Goal: Find contact information

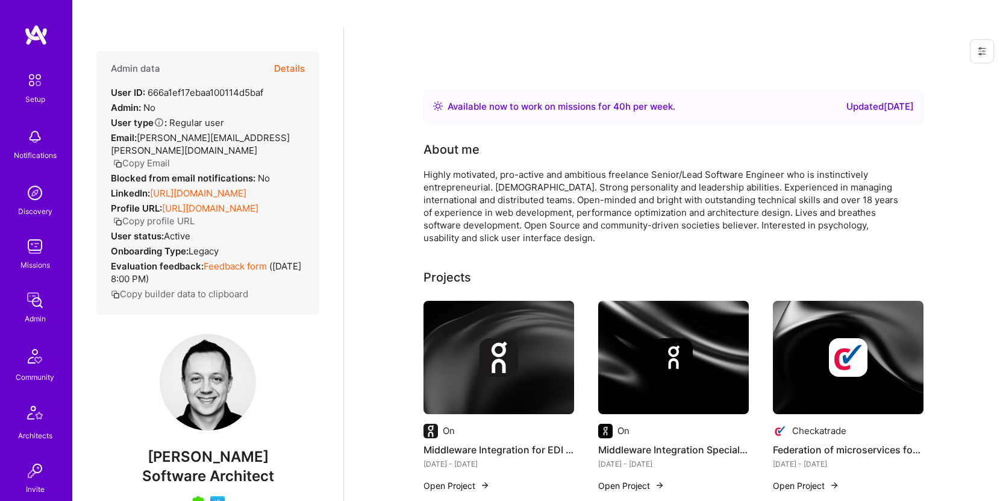
drag, startPoint x: 161, startPoint y: 121, endPoint x: 175, endPoint y: 102, distance: 23.2
click at [160, 157] on button "Copy Email" at bounding box center [141, 163] width 57 height 13
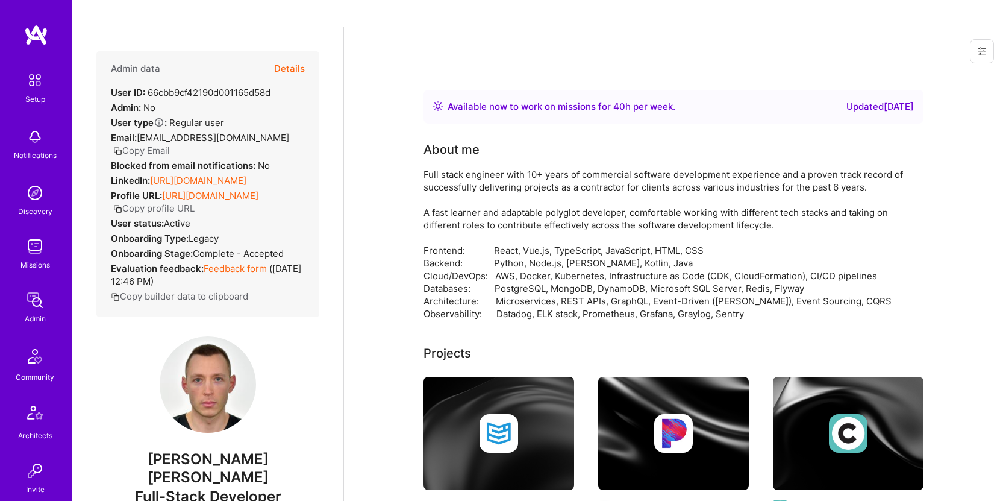
click at [148, 144] on button "Copy Email" at bounding box center [141, 150] width 57 height 13
